Goal: Information Seeking & Learning: Learn about a topic

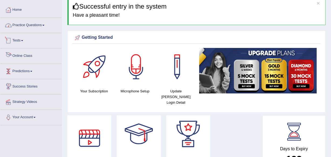
click at [38, 29] on link "Practice Questions" at bounding box center [30, 24] width 61 height 13
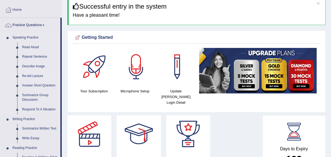
click at [38, 73] on link "Re-tell Lecture" at bounding box center [40, 76] width 41 height 10
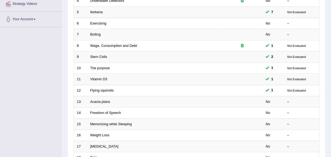
click at [96, 10] on link "Ikebana" at bounding box center [96, 12] width 12 height 4
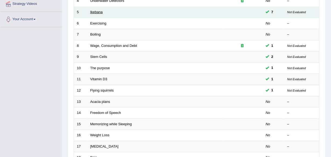
scroll to position [122, 0]
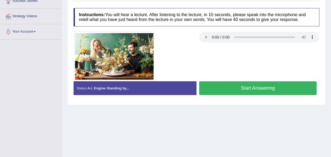
scroll to position [98, 0]
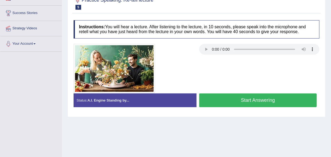
click at [259, 97] on button "Start Answering" at bounding box center [257, 100] width 117 height 14
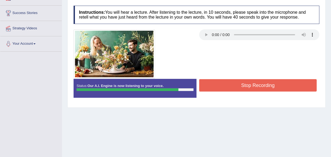
click at [260, 85] on button "Stop Recording" at bounding box center [257, 85] width 117 height 12
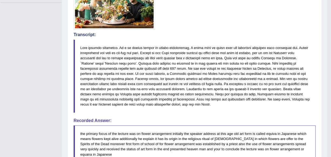
scroll to position [122, 0]
